Goal: Information Seeking & Learning: Find specific fact

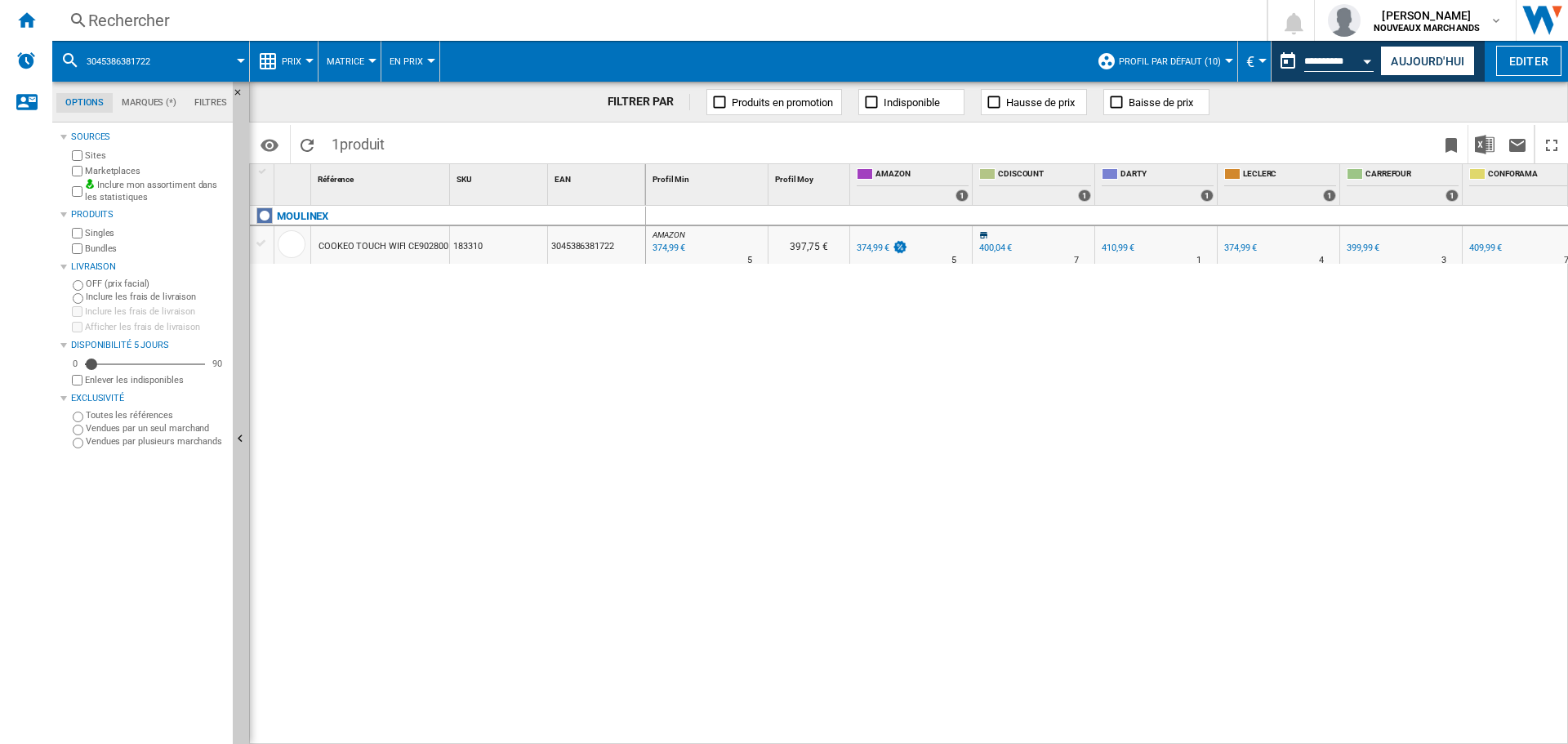
click at [146, 18] on div "Rechercher" at bounding box center [657, 20] width 1136 height 23
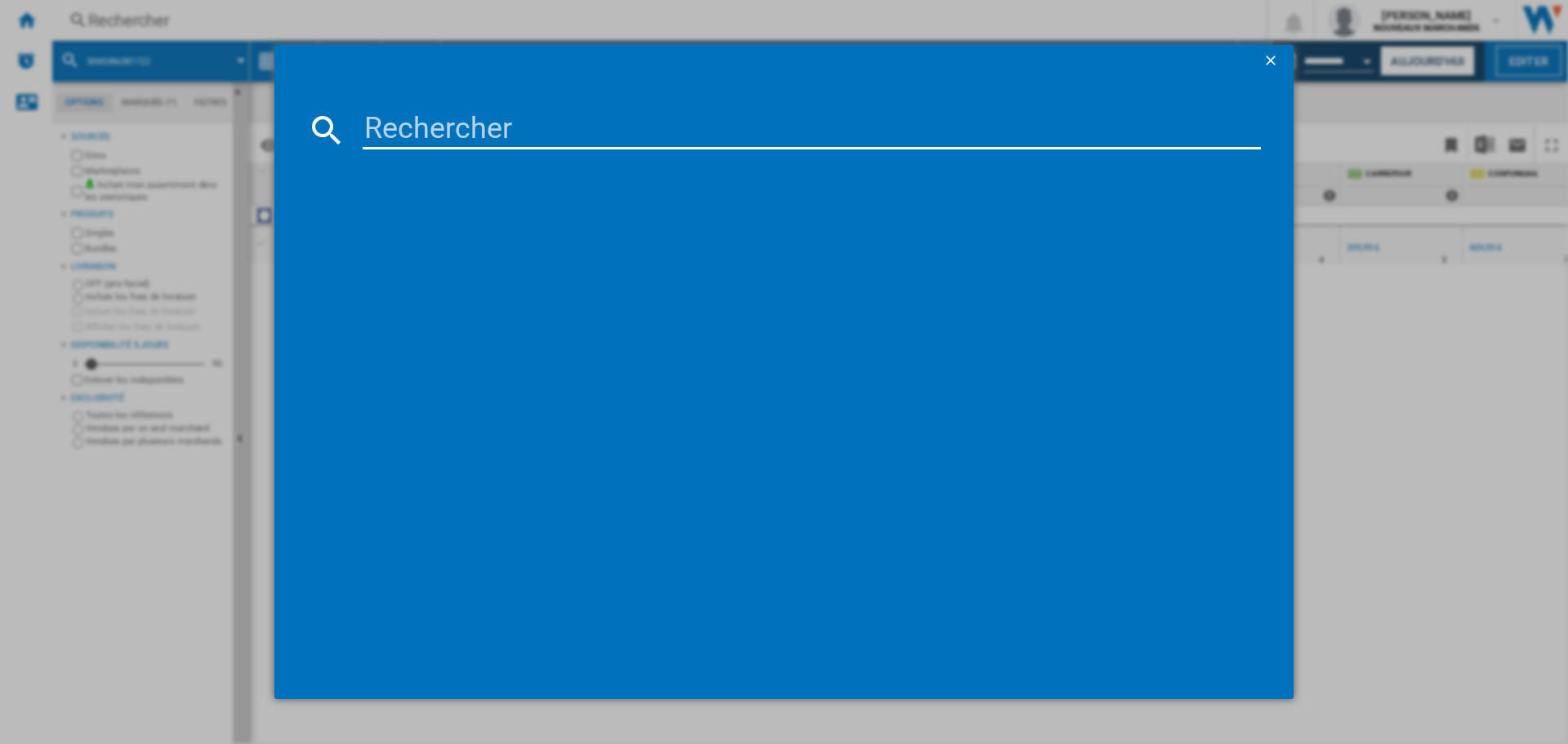
click at [416, 121] on input at bounding box center [812, 129] width 899 height 39
paste input "3045387293857"
type input "3045387293857"
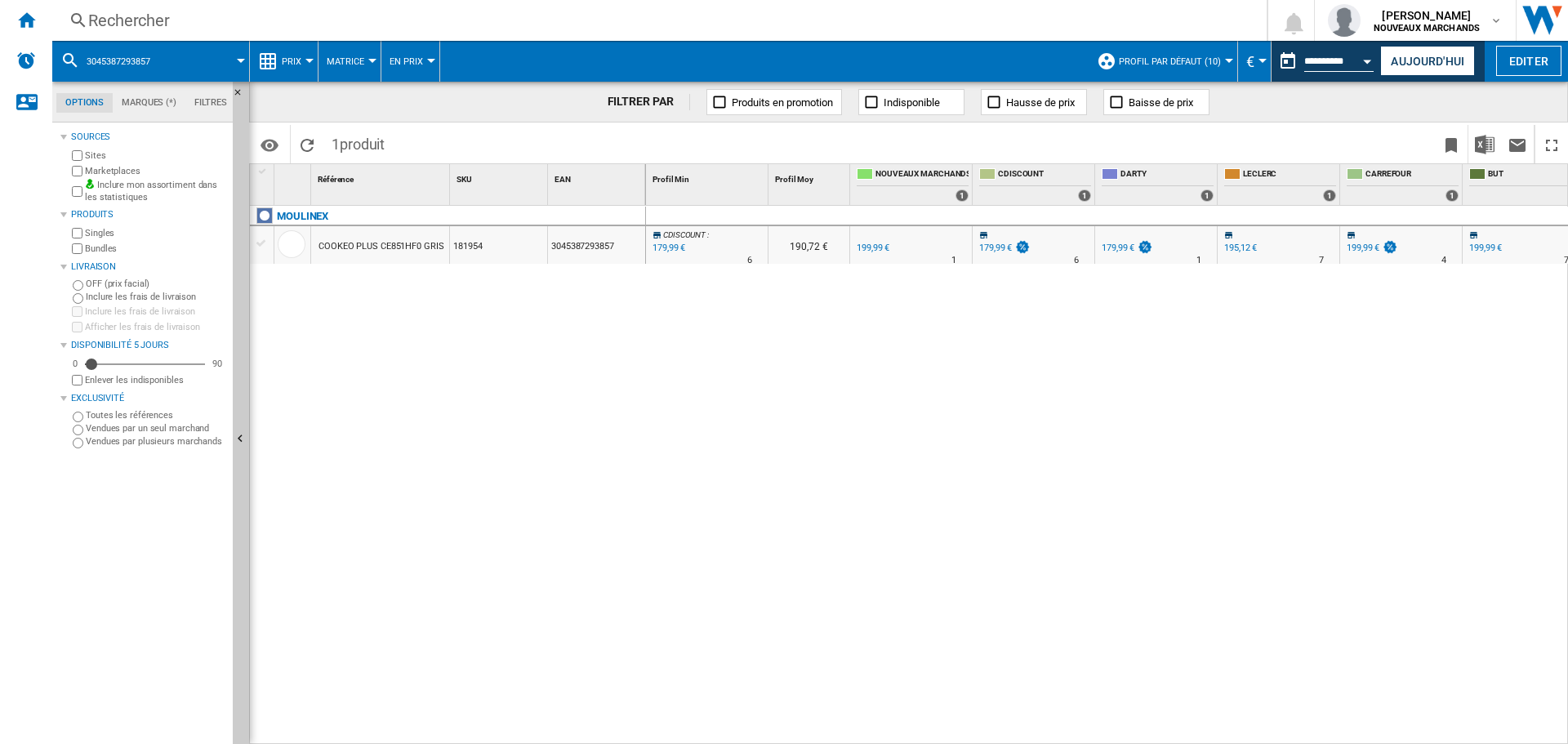
click at [664, 247] on div "179,99 €" at bounding box center [668, 248] width 35 height 17
click at [669, 248] on div "179,99 €" at bounding box center [668, 248] width 35 height 17
click at [166, 18] on div "Rechercher" at bounding box center [657, 20] width 1136 height 23
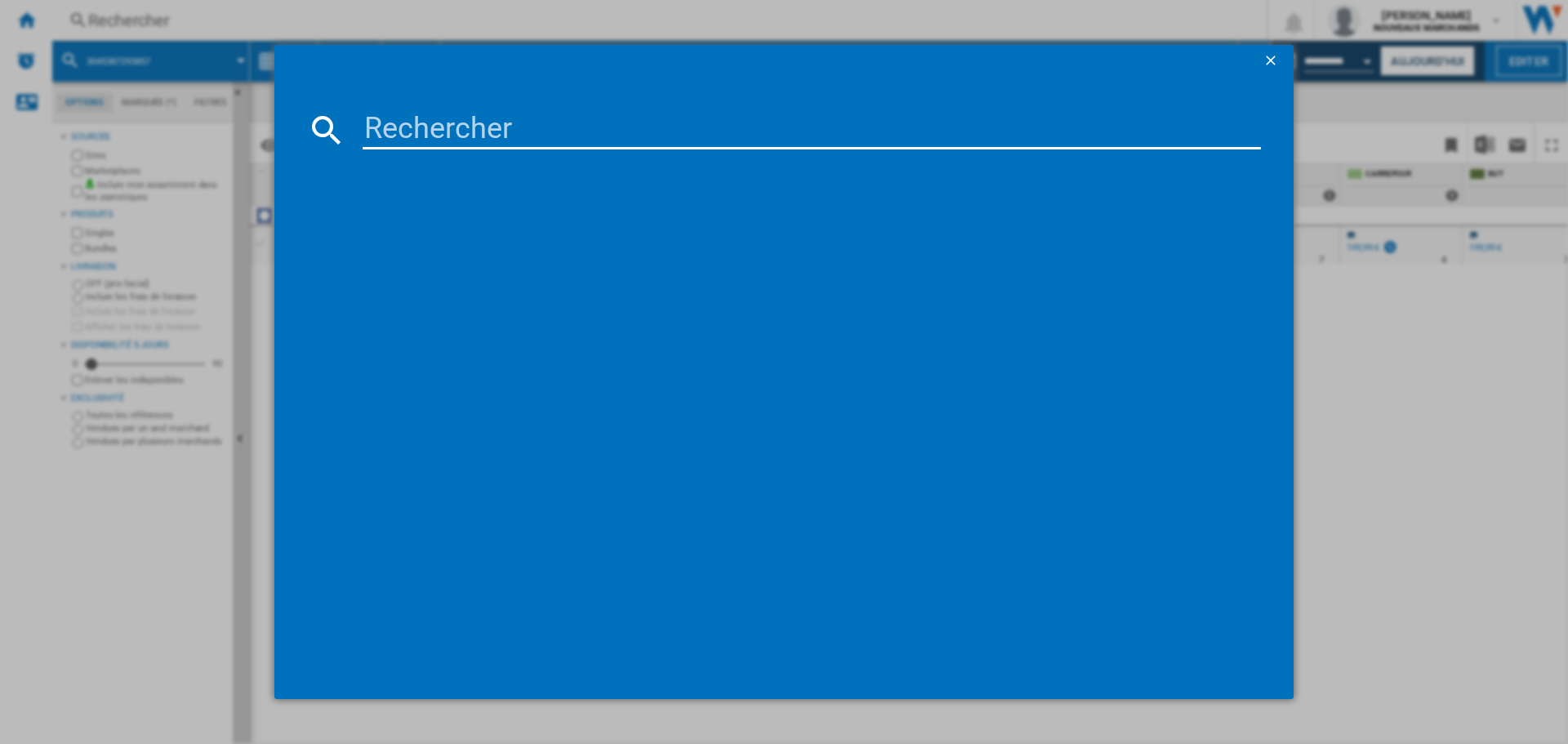
click at [469, 127] on input at bounding box center [812, 129] width 899 height 39
type input "3030050152661"
